Goal: Task Accomplishment & Management: Use online tool/utility

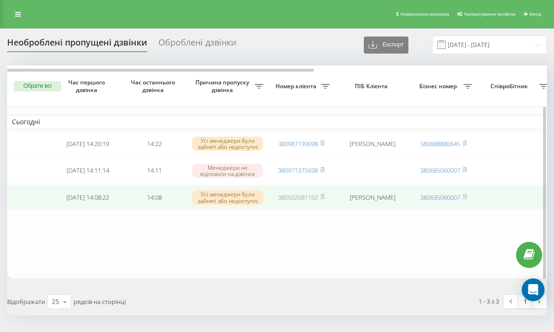
click at [294, 201] on link "380502081162" at bounding box center [298, 197] width 40 height 9
drag, startPoint x: 398, startPoint y: 208, endPoint x: 342, endPoint y: 198, distance: 57.4
click at [342, 198] on td "Вербина Денис Олександрович" at bounding box center [372, 197] width 76 height 25
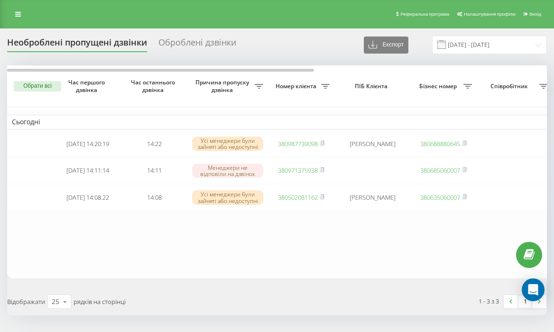
click at [403, 287] on div "Обрати всі Час першого дзвінка Час останнього дзвінка Причина пропуску дзвінка …" at bounding box center [277, 190] width 540 height 250
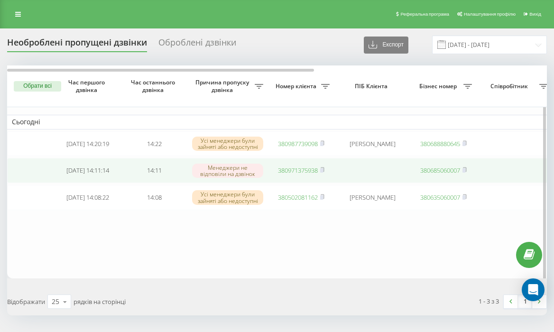
click at [284, 170] on link "380971375938" at bounding box center [298, 170] width 40 height 9
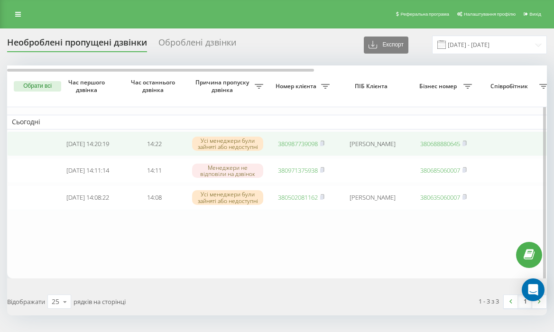
click at [294, 142] on link "380987739098" at bounding box center [298, 143] width 40 height 9
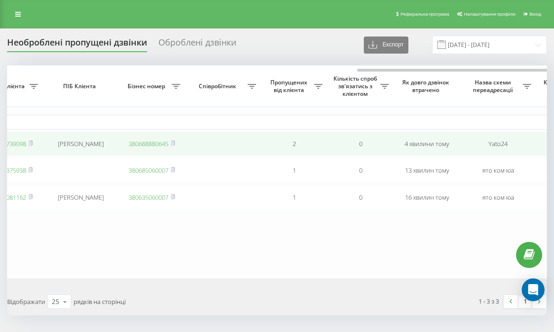
scroll to position [0, 409]
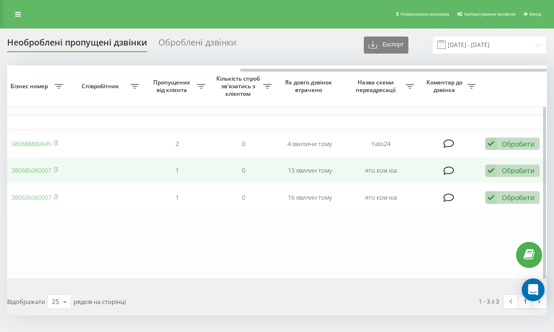
click at [511, 173] on div "Обробити" at bounding box center [518, 170] width 33 height 9
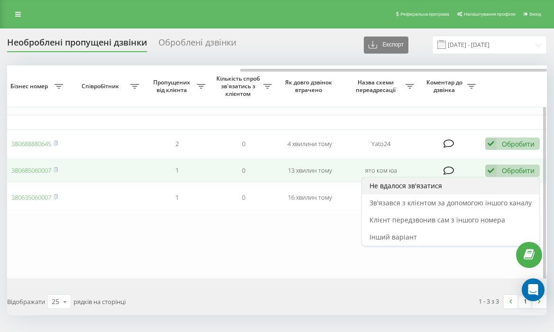
click at [456, 184] on div "Не вдалося зв'язатися" at bounding box center [450, 185] width 177 height 17
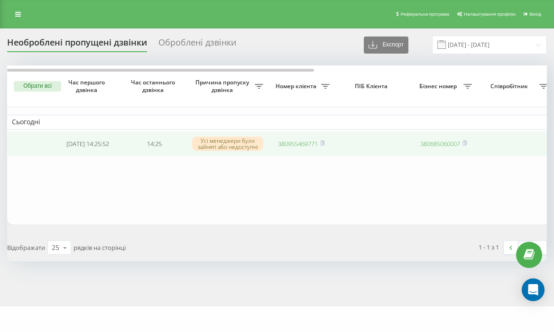
click at [295, 146] on link "380955469771" at bounding box center [298, 143] width 40 height 9
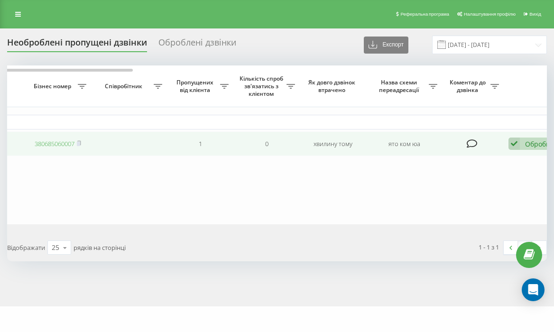
scroll to position [0, 409]
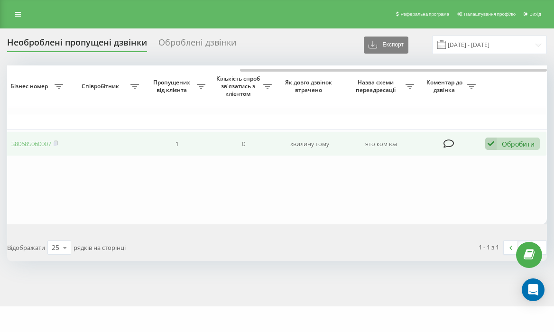
click at [527, 142] on div "Обробити" at bounding box center [518, 143] width 33 height 9
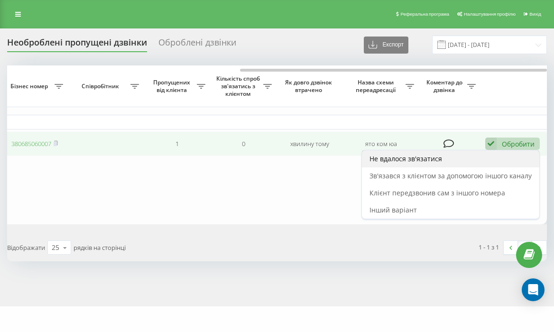
click at [477, 167] on div "Не вдалося зв'язатися" at bounding box center [450, 158] width 177 height 17
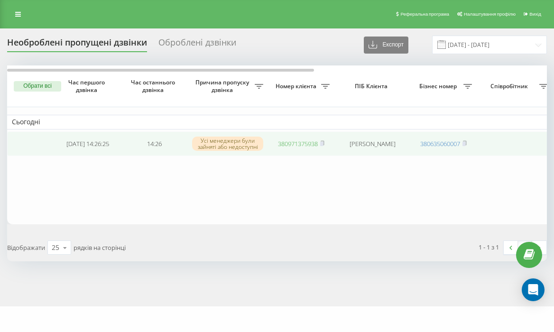
click at [297, 146] on link "380971375938" at bounding box center [298, 143] width 40 height 9
click at [304, 140] on link "380971375938" at bounding box center [298, 143] width 40 height 9
click at [296, 146] on link "380955469771" at bounding box center [298, 143] width 40 height 9
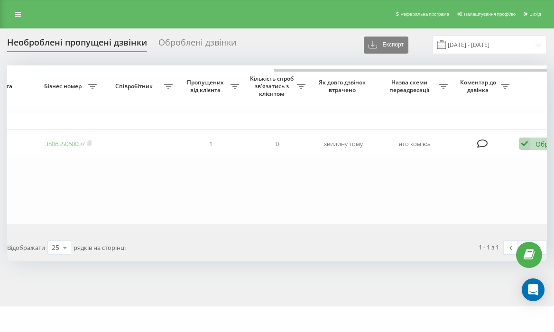
scroll to position [0, 409]
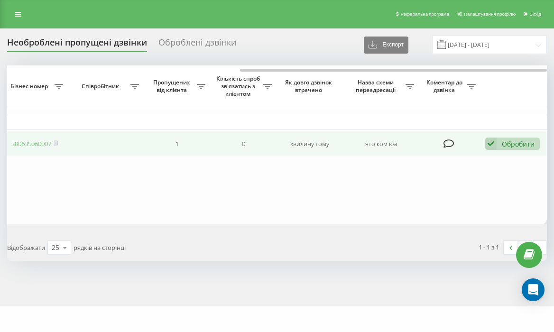
click at [508, 144] on div "Обробити" at bounding box center [518, 143] width 33 height 9
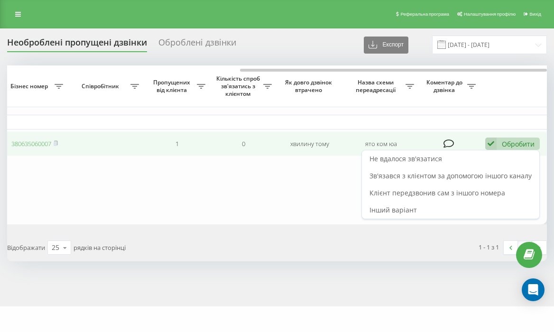
click at [508, 144] on div "Обробити" at bounding box center [518, 143] width 33 height 9
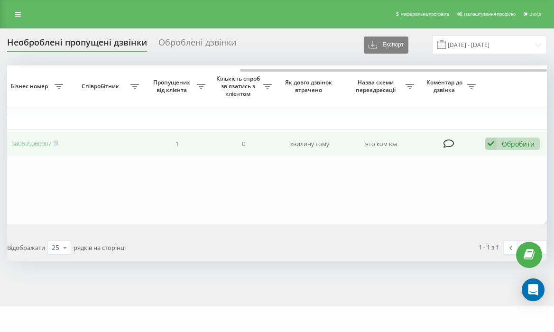
click at [494, 147] on icon at bounding box center [490, 143] width 11 height 13
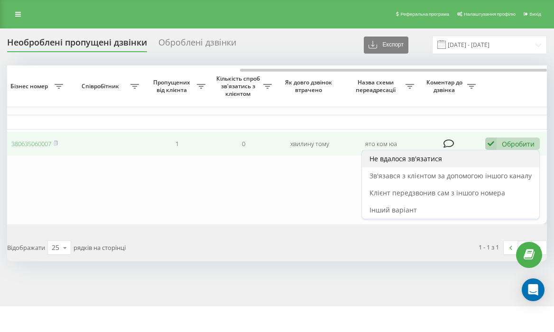
click at [464, 165] on div "Не вдалося зв'язатися" at bounding box center [450, 158] width 177 height 17
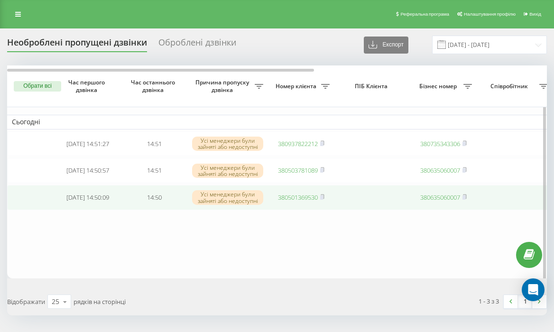
click at [307, 201] on link "380501369530" at bounding box center [298, 197] width 40 height 9
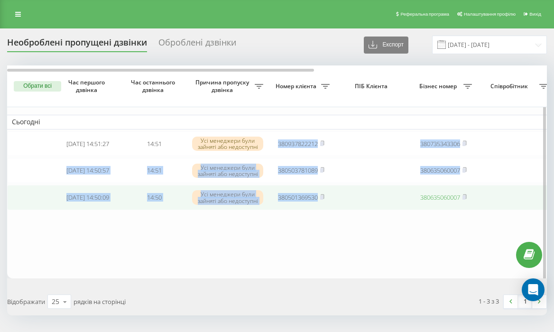
drag, startPoint x: 274, startPoint y: 143, endPoint x: 347, endPoint y: 209, distance: 98.0
click at [347, 209] on tbody "Сьогодні 2025-08-19 14:51:27 14:51 Усі менеджери були зайняті або недоступні 38…" at bounding box center [481, 162] width 948 height 95
click at [346, 210] on td at bounding box center [372, 197] width 76 height 25
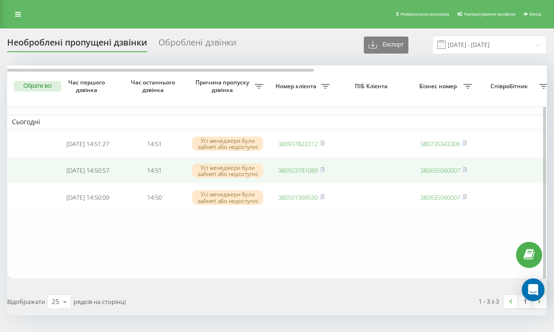
click at [307, 173] on link "380503781089" at bounding box center [298, 170] width 40 height 9
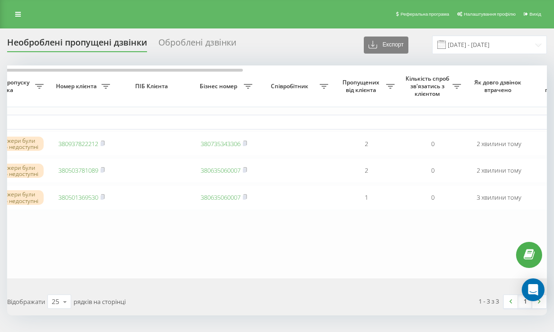
scroll to position [0, 409]
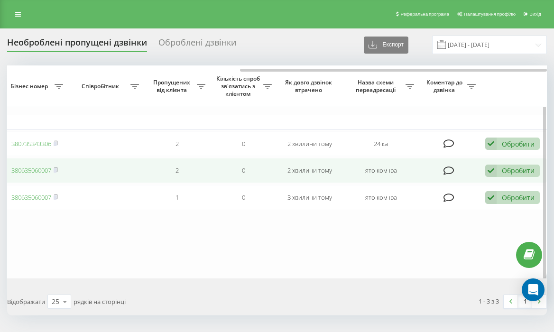
click at [506, 177] on div "Обробити Не вдалося зв'язатися Зв'язався з клієнтом за допомогою іншого каналу …" at bounding box center [512, 171] width 55 height 13
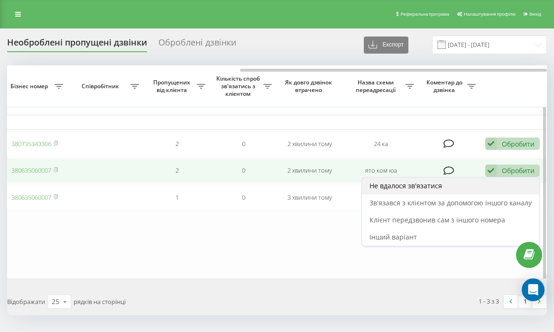
click at [479, 187] on div "Не вдалося зв'язатися" at bounding box center [450, 185] width 177 height 17
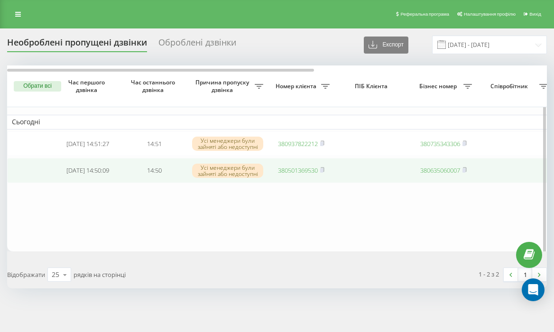
click at [298, 180] on td "380501369530" at bounding box center [301, 170] width 66 height 25
click at [302, 174] on link "380501369530" at bounding box center [298, 170] width 40 height 9
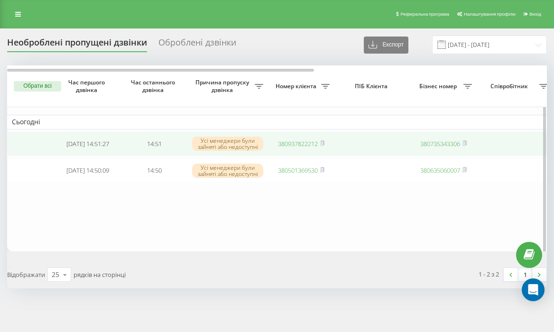
click at [306, 146] on link "380937822212" at bounding box center [298, 143] width 40 height 9
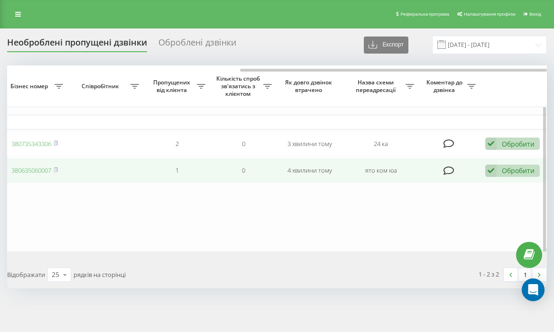
click at [505, 175] on div "Обробити" at bounding box center [518, 170] width 33 height 9
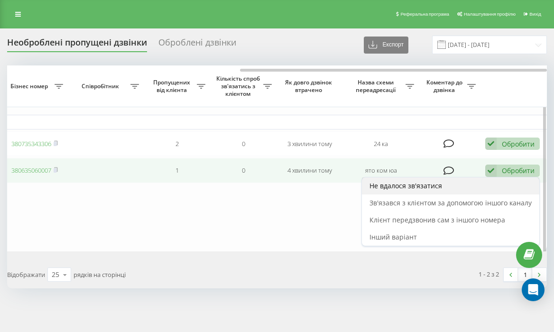
click at [477, 189] on div "Не вдалося зв'язатися" at bounding box center [450, 185] width 177 height 17
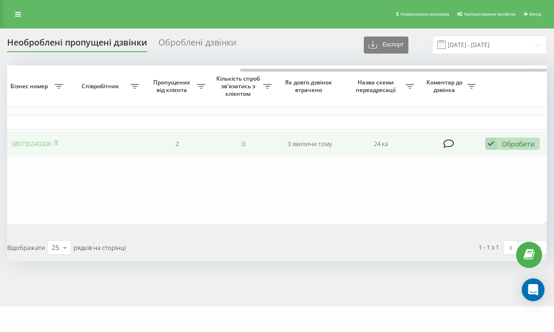
click at [517, 145] on div "Обробити" at bounding box center [518, 143] width 33 height 9
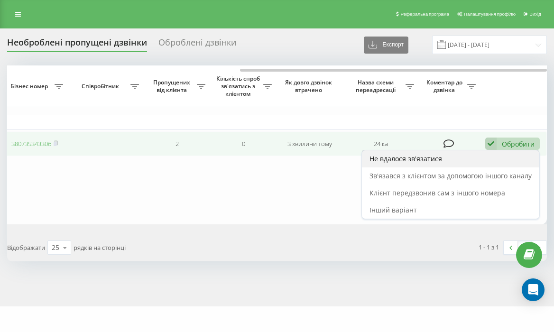
click at [479, 164] on div "Не вдалося зв'язатися" at bounding box center [450, 158] width 177 height 17
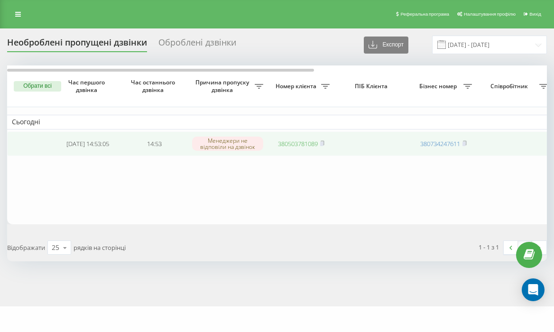
click at [310, 142] on link "380503781089" at bounding box center [298, 143] width 40 height 9
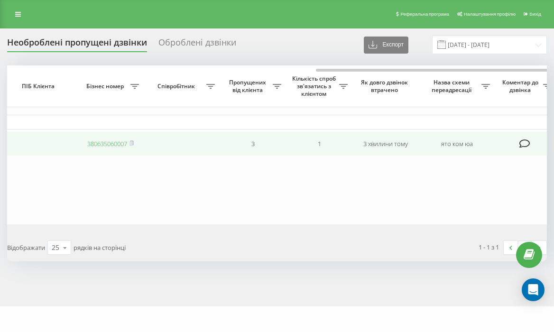
scroll to position [0, 409]
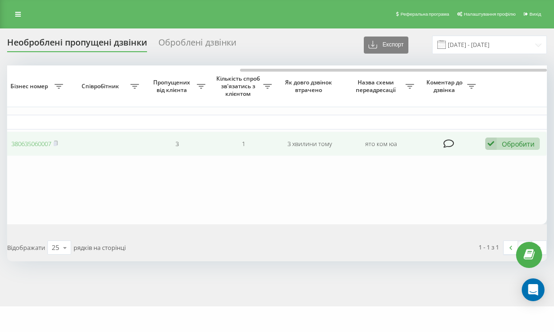
click at [493, 140] on icon at bounding box center [490, 143] width 11 height 13
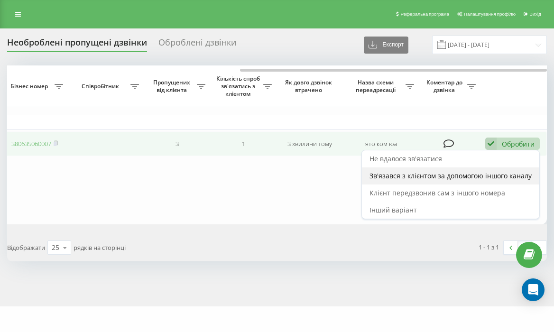
click at [474, 168] on div "Зв'язався з клієнтом за допомогою іншого каналу" at bounding box center [450, 175] width 177 height 17
